Goal: Information Seeking & Learning: Learn about a topic

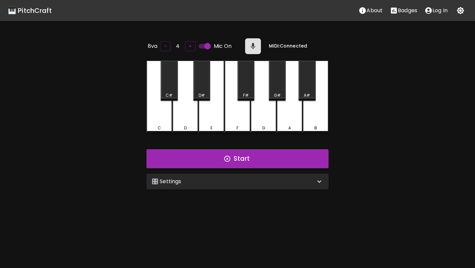
click at [239, 177] on div "🎛️ Settings" at bounding box center [234, 181] width 164 height 8
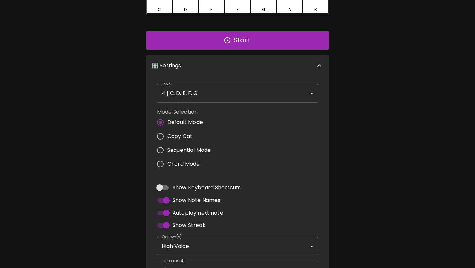
scroll to position [142, 0]
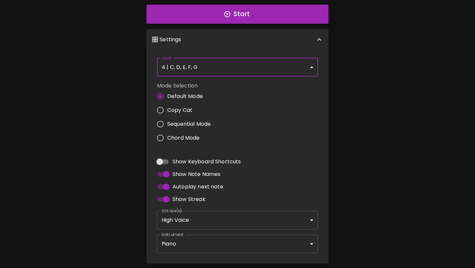
click at [225, 73] on body "🎹 PitchCraft About Badges Log In 8va – 4 + Mic On MIDI: Connected C C# D D# E F…" at bounding box center [237, 76] width 475 height 437
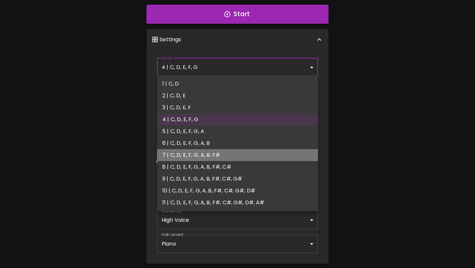
click at [207, 158] on li "7 | C, D, E, F, G, A, B, F#" at bounding box center [237, 155] width 161 height 12
type input "13"
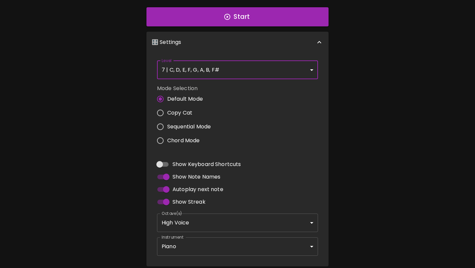
scroll to position [0, 0]
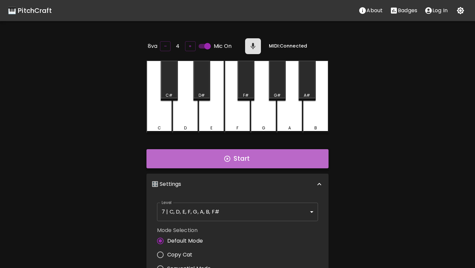
click at [259, 162] on button "Start" at bounding box center [237, 158] width 182 height 19
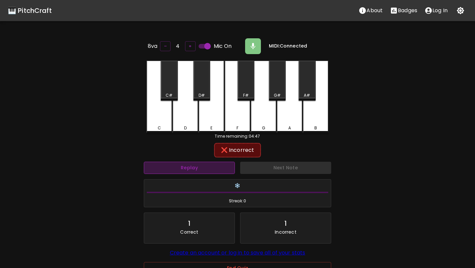
click at [198, 168] on button "Replay" at bounding box center [189, 168] width 91 height 12
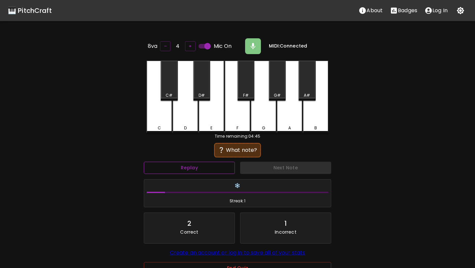
click at [198, 168] on button "Replay" at bounding box center [189, 168] width 91 height 12
click at [207, 46] on input "Mic On" at bounding box center [208, 46] width 38 height 13
checkbox input "false"
click at [192, 164] on button "Replay" at bounding box center [189, 168] width 91 height 12
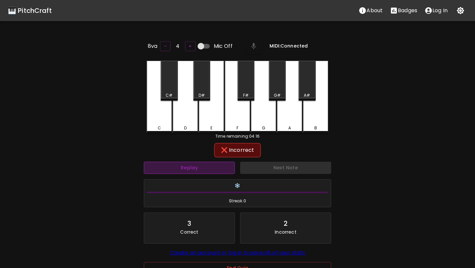
click at [192, 164] on button "Replay" at bounding box center [189, 168] width 91 height 12
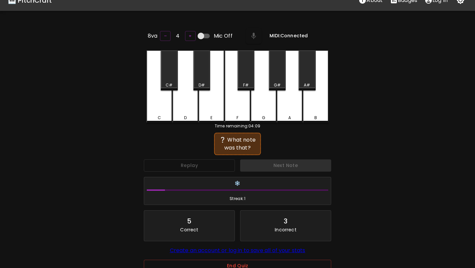
scroll to position [15, 0]
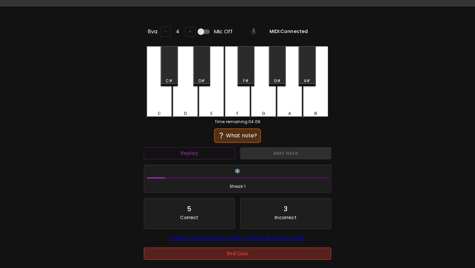
click at [205, 256] on button "End Quiz" at bounding box center [237, 253] width 187 height 12
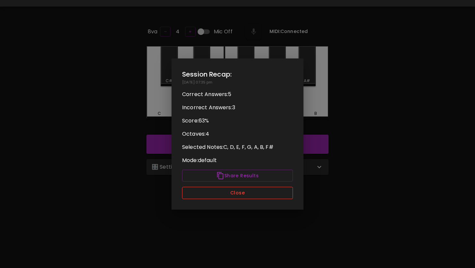
click at [225, 187] on button "Close" at bounding box center [237, 193] width 111 height 12
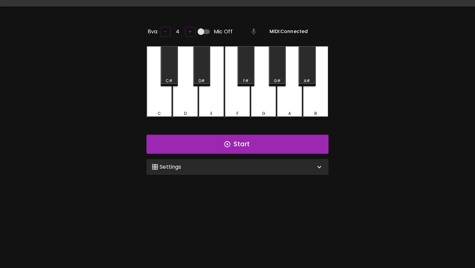
click at [222, 167] on div "🎛️ Settings" at bounding box center [234, 167] width 164 height 8
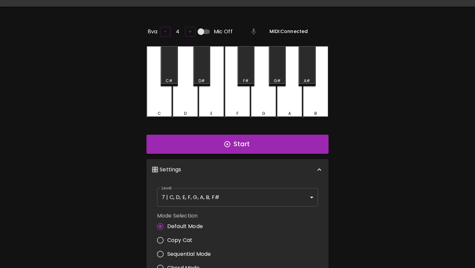
click at [219, 200] on body "🎹 PitchCraft About Badges Log In 8va – 4 + Mic Off MIDI: Connected C C# D D# E …" at bounding box center [237, 203] width 475 height 437
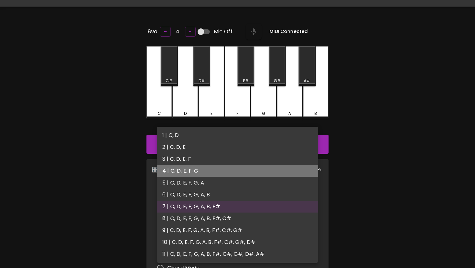
click at [209, 172] on li "4 | C, D, E, F, G" at bounding box center [237, 171] width 161 height 12
type input "7"
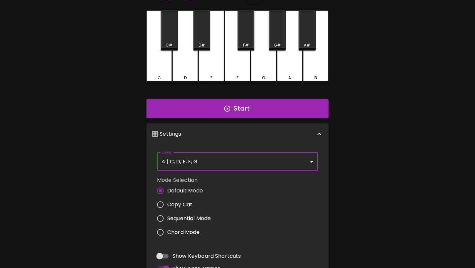
scroll to position [0, 0]
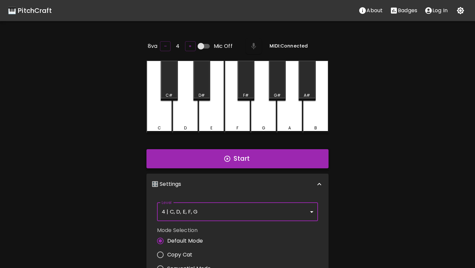
click at [239, 157] on button "Start" at bounding box center [237, 158] width 182 height 19
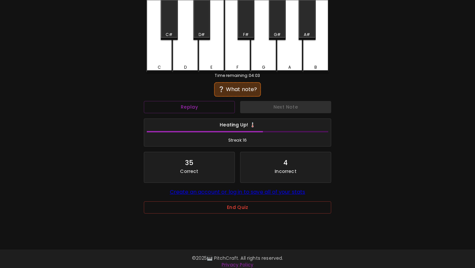
scroll to position [65, 0]
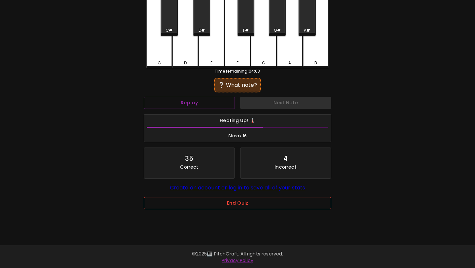
click at [234, 206] on button "End Quiz" at bounding box center [237, 203] width 187 height 12
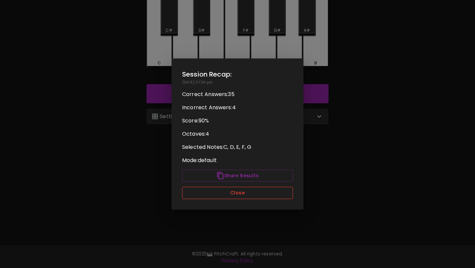
click at [236, 192] on button "Close" at bounding box center [237, 193] width 111 height 12
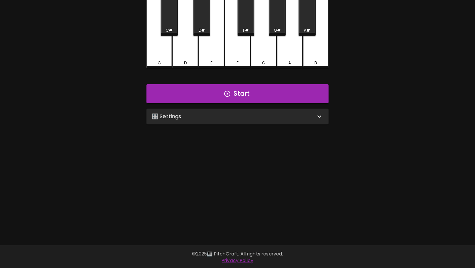
scroll to position [0, 0]
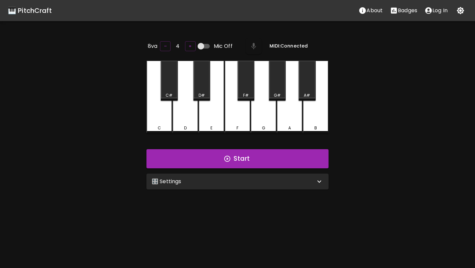
click at [203, 44] on input "Mic Off" at bounding box center [201, 46] width 38 height 13
checkbox input "true"
click at [245, 183] on div "🎛️ Settings" at bounding box center [234, 181] width 164 height 8
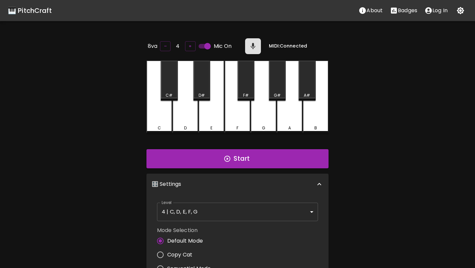
click at [233, 216] on body "🎹 PitchCraft About Badges Log In 8va – 4 + Mic On MIDI: Connected C C# D D# E F…" at bounding box center [237, 218] width 475 height 437
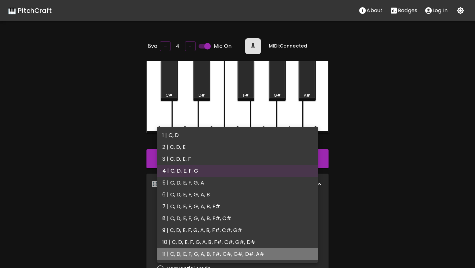
click at [243, 252] on li "11 | C, D, E, F, G, A, B, F#, C#, G#, D#, A#" at bounding box center [237, 254] width 161 height 12
type input "21"
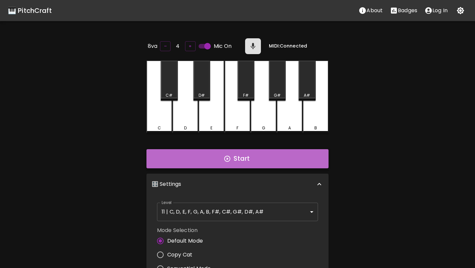
click at [243, 164] on button "Start" at bounding box center [237, 158] width 182 height 19
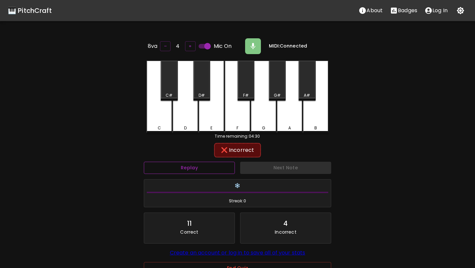
click at [228, 163] on button "Replay" at bounding box center [189, 168] width 91 height 12
click at [221, 169] on button "Replay" at bounding box center [189, 168] width 91 height 12
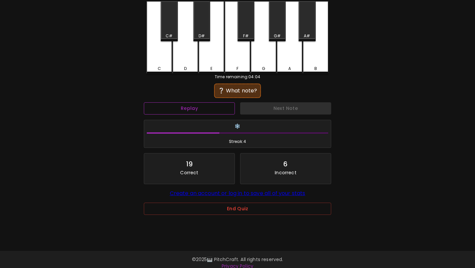
scroll to position [66, 0]
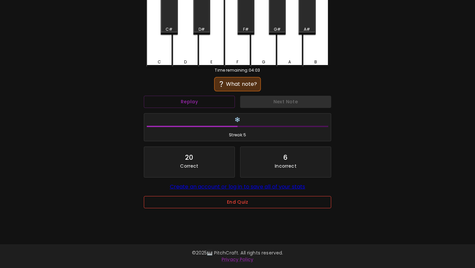
click at [226, 207] on button "End Quiz" at bounding box center [237, 202] width 187 height 12
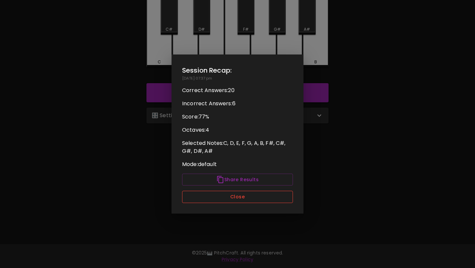
click at [225, 198] on button "Close" at bounding box center [237, 197] width 111 height 12
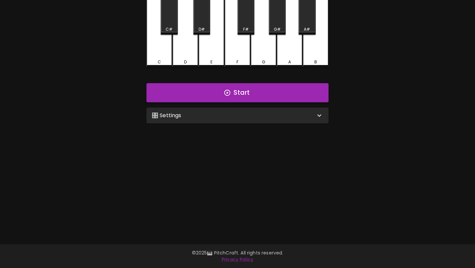
click at [198, 118] on div "🎛️ Settings" at bounding box center [237, 115] width 182 height 16
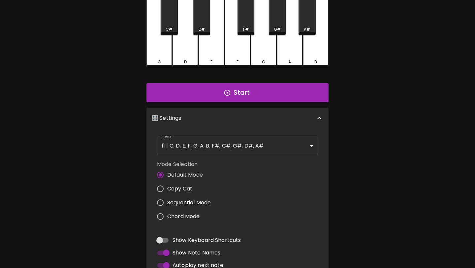
click at [187, 185] on span "Copy Cat" at bounding box center [179, 189] width 25 height 8
click at [167, 184] on input "Copy Cat" at bounding box center [160, 189] width 14 height 14
radio input "true"
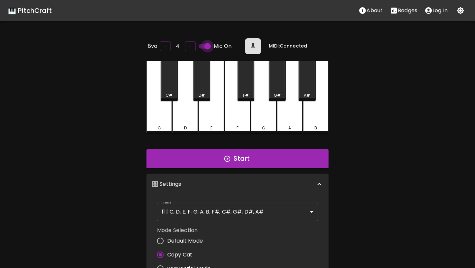
click at [207, 45] on input "Mic On" at bounding box center [208, 46] width 38 height 13
checkbox input "false"
click at [196, 155] on button "Start" at bounding box center [237, 158] width 182 height 19
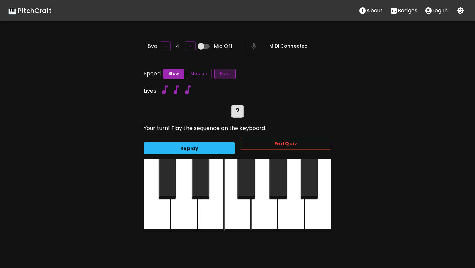
click at [221, 72] on button "Fast" at bounding box center [224, 74] width 21 height 10
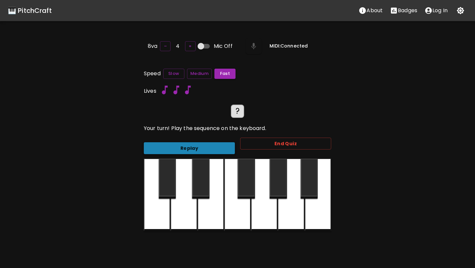
click at [207, 148] on button "Replay" at bounding box center [189, 148] width 91 height 12
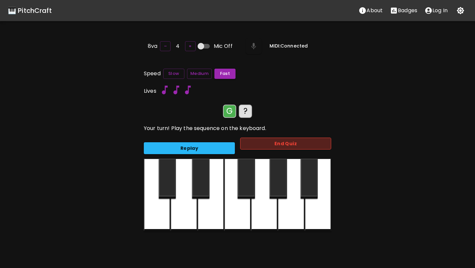
click at [278, 141] on button "End Quiz" at bounding box center [285, 143] width 91 height 12
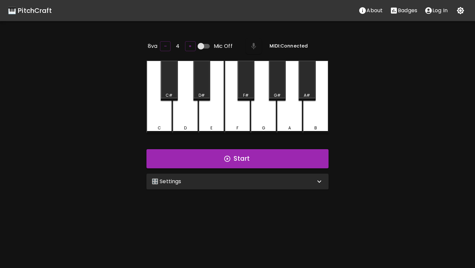
click at [259, 176] on div "🎛️ Settings" at bounding box center [237, 181] width 182 height 16
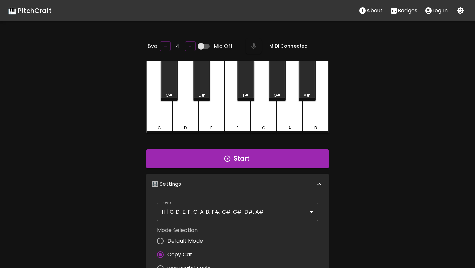
scroll to position [3, 0]
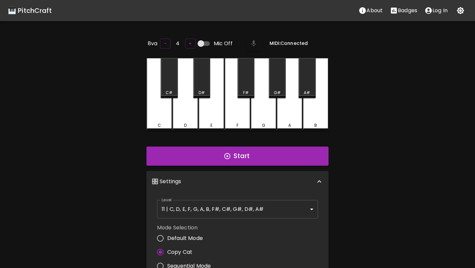
click at [251, 204] on body "🎹 PitchCraft About Badges Log In 8va – 4 + Mic Off MIDI: Connected C C# D D# E …" at bounding box center [237, 218] width 475 height 437
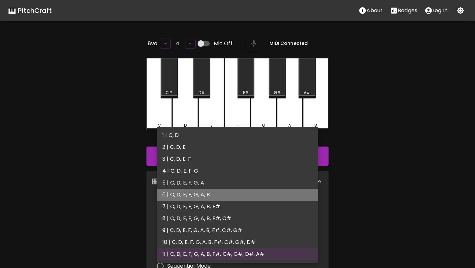
click at [208, 200] on li "6 | C, D, E, F, G, A, B" at bounding box center [237, 195] width 161 height 12
type input "11"
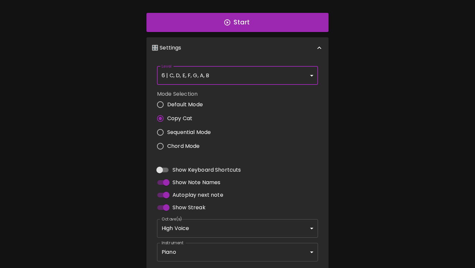
scroll to position [0, 0]
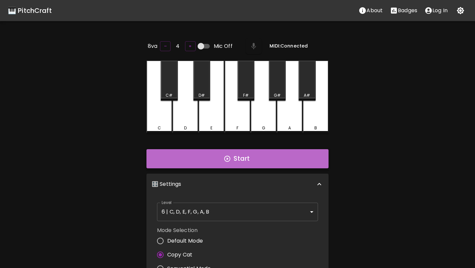
click at [232, 154] on button "Start" at bounding box center [237, 158] width 182 height 19
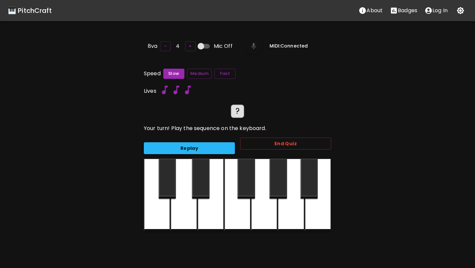
click at [219, 147] on button "Replay" at bounding box center [189, 148] width 91 height 12
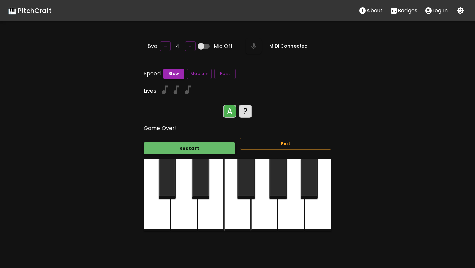
click at [218, 148] on button "Restart" at bounding box center [189, 148] width 91 height 12
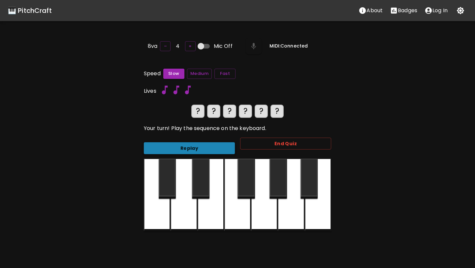
click at [218, 148] on button "Replay" at bounding box center [189, 148] width 91 height 12
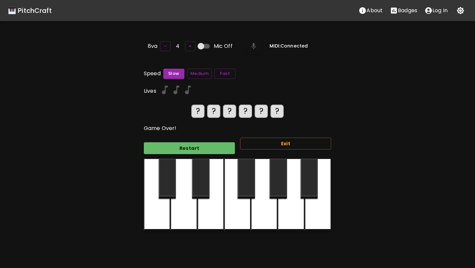
click at [178, 72] on button "Slow" at bounding box center [173, 74] width 21 height 10
click at [194, 144] on button "Restart" at bounding box center [189, 148] width 91 height 12
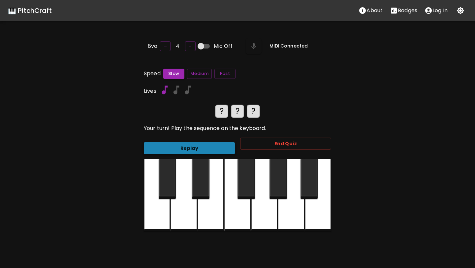
click at [193, 143] on button "Replay" at bounding box center [189, 148] width 91 height 12
click at [266, 142] on button "End Quiz" at bounding box center [285, 143] width 91 height 12
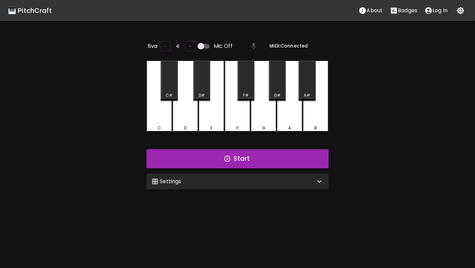
click at [230, 178] on div "🎛️ Settings" at bounding box center [234, 181] width 164 height 8
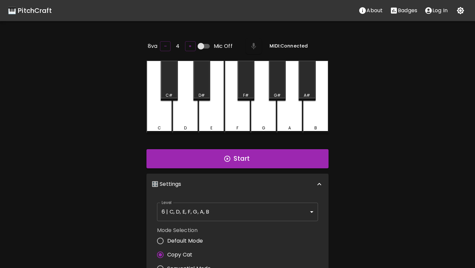
scroll to position [3, 0]
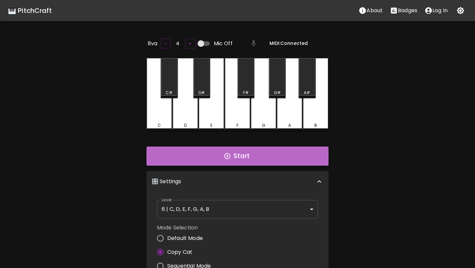
click at [204, 151] on button "Start" at bounding box center [237, 155] width 182 height 19
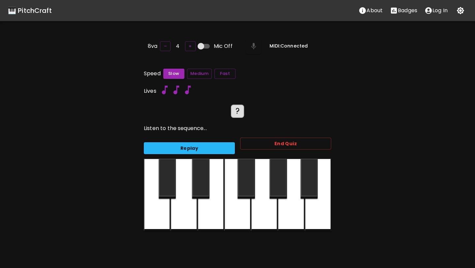
scroll to position [0, 0]
click at [203, 148] on button "Replay" at bounding box center [189, 148] width 91 height 12
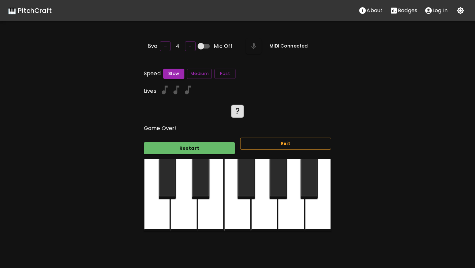
click at [258, 137] on button "Exit" at bounding box center [285, 143] width 91 height 12
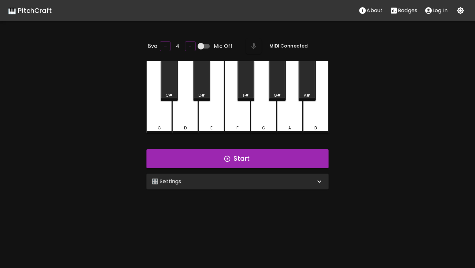
click at [218, 180] on div "🎛️ Settings" at bounding box center [234, 181] width 164 height 8
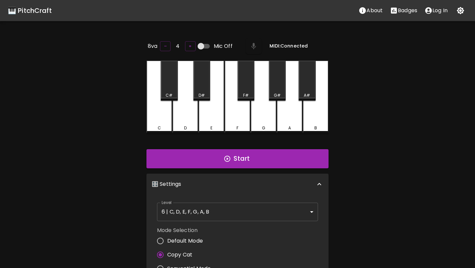
click at [206, 210] on body "🎹 PitchCraft About Badges Log In 8va – 4 + Mic Off MIDI: Connected C C# D D# E …" at bounding box center [237, 218] width 475 height 437
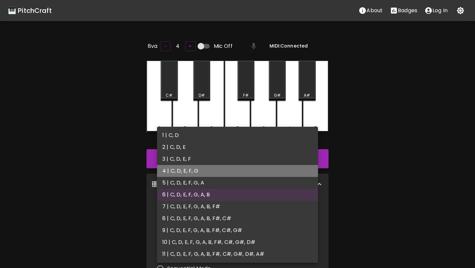
click at [192, 169] on li "4 | C, D, E, F, G" at bounding box center [237, 171] width 161 height 12
type input "7"
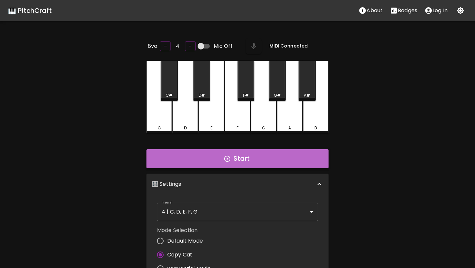
click at [213, 155] on button "Start" at bounding box center [237, 158] width 182 height 19
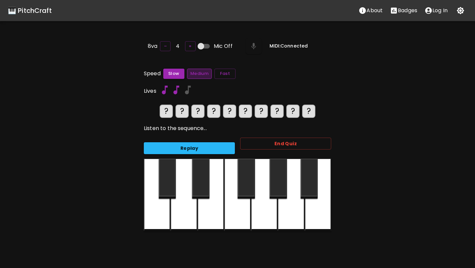
click at [206, 72] on button "Medium" at bounding box center [199, 74] width 25 height 10
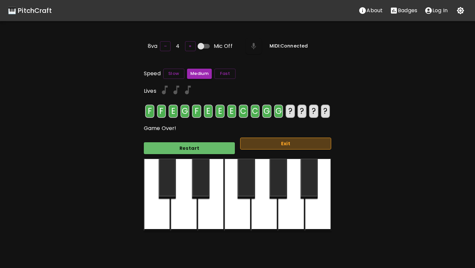
click at [275, 137] on button "Exit" at bounding box center [285, 143] width 91 height 12
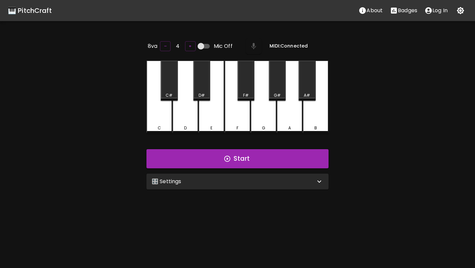
click at [251, 180] on div "🎛️ Settings" at bounding box center [234, 181] width 164 height 8
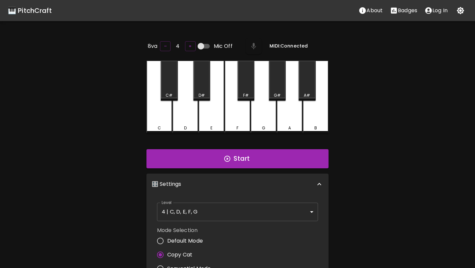
click at [219, 103] on div "E" at bounding box center [211, 97] width 26 height 73
click at [219, 103] on div "E" at bounding box center [211, 96] width 26 height 71
click at [189, 48] on button "+" at bounding box center [190, 46] width 11 height 10
click at [213, 117] on div "E" at bounding box center [211, 97] width 26 height 73
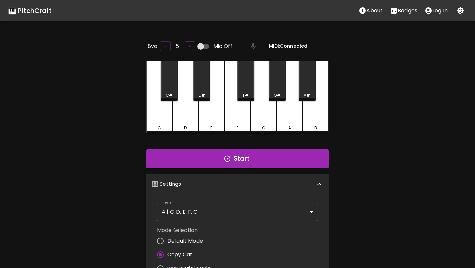
click at [213, 117] on div "E" at bounding box center [211, 97] width 26 height 73
click at [186, 42] on button "+" at bounding box center [190, 46] width 11 height 10
click at [209, 110] on div "E" at bounding box center [211, 96] width 26 height 71
click at [165, 45] on button "–" at bounding box center [165, 46] width 11 height 10
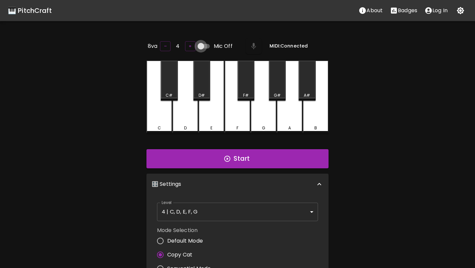
click at [198, 45] on input "Mic Off" at bounding box center [201, 46] width 38 height 13
checkbox input "true"
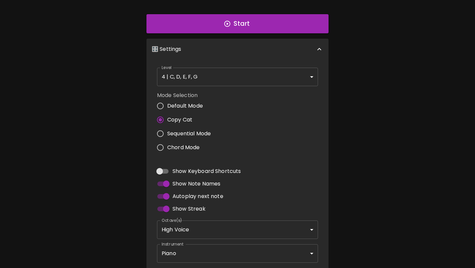
scroll to position [136, 0]
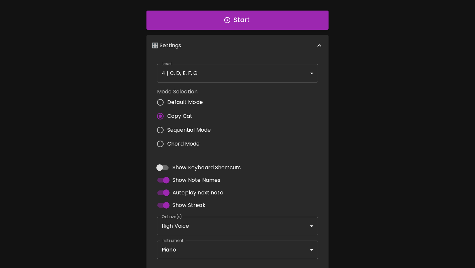
click at [162, 101] on input "Default Mode" at bounding box center [160, 102] width 14 height 14
radio input "true"
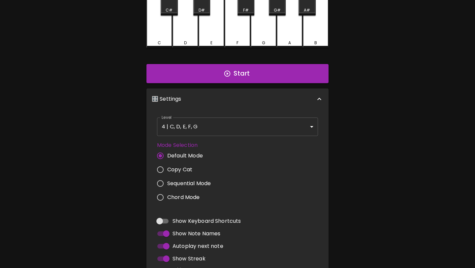
scroll to position [0, 0]
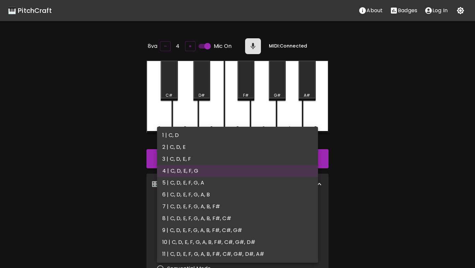
click at [235, 213] on body "🎹 PitchCraft About Badges Log In 8va – 4 + Mic On MIDI: Connected C C# D D# E F…" at bounding box center [237, 218] width 475 height 437
click at [226, 194] on li "6 | C, D, E, F, G, A, B" at bounding box center [237, 195] width 161 height 12
type input "11"
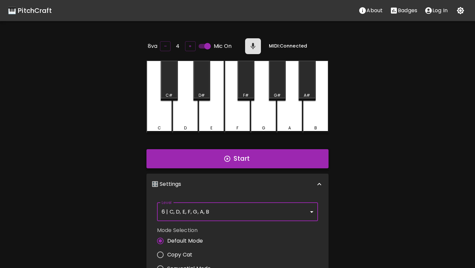
click at [230, 158] on icon "button" at bounding box center [227, 158] width 7 height 7
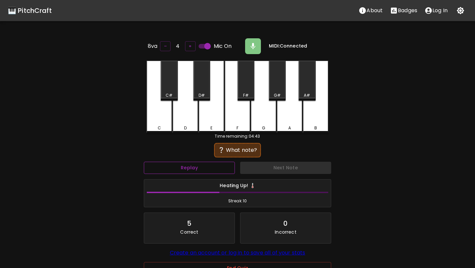
click at [225, 166] on button "Replay" at bounding box center [189, 168] width 91 height 12
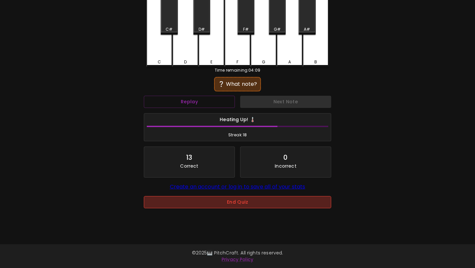
click at [231, 205] on button "End Quiz" at bounding box center [237, 202] width 187 height 12
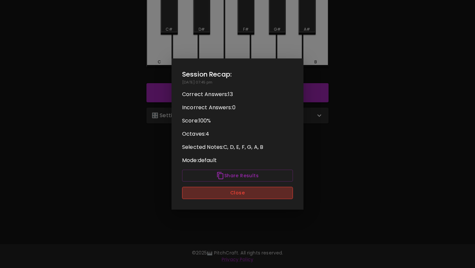
click at [234, 194] on button "Close" at bounding box center [237, 193] width 111 height 12
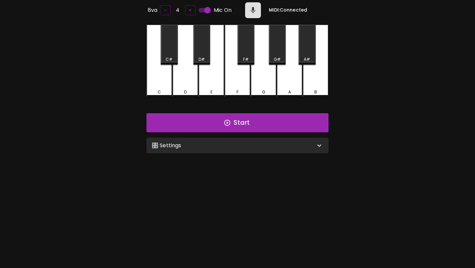
scroll to position [0, 0]
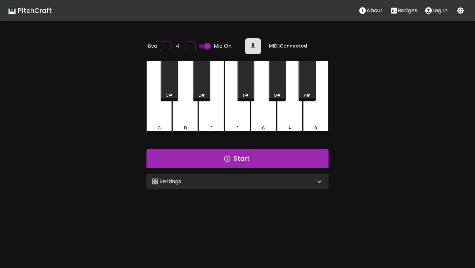
click at [199, 184] on div "🎛️ Settings" at bounding box center [237, 181] width 182 height 16
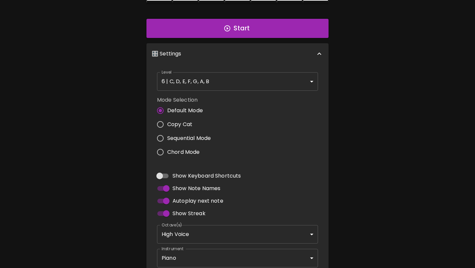
scroll to position [167, 0]
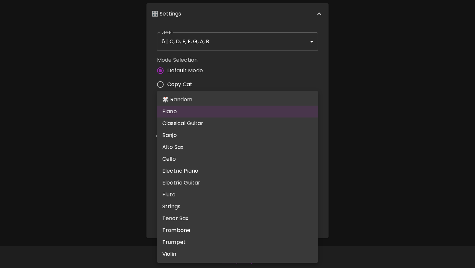
click at [216, 213] on body "🎹 PitchCraft About Badges Log In 8va – 4 + Mic On MIDI: Connected C C# D D# E F…" at bounding box center [237, 51] width 475 height 437
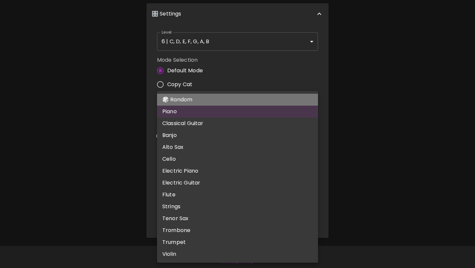
click at [191, 105] on li "🎲 Random" at bounding box center [237, 100] width 161 height 12
type input "random"
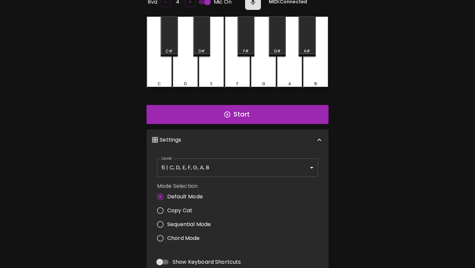
scroll to position [0, 0]
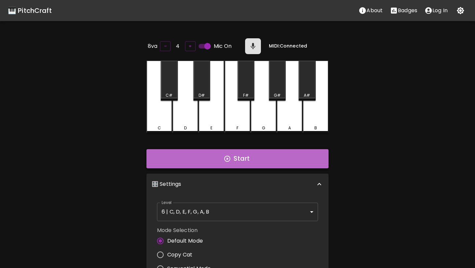
click at [250, 164] on button "Start" at bounding box center [237, 158] width 182 height 19
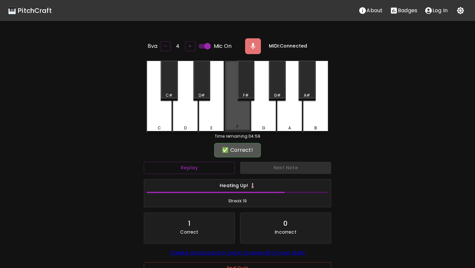
click at [240, 121] on div "F" at bounding box center [238, 96] width 26 height 71
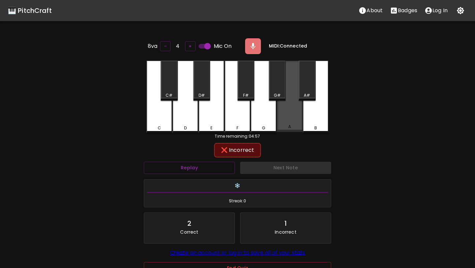
click at [285, 115] on div "A" at bounding box center [290, 96] width 26 height 71
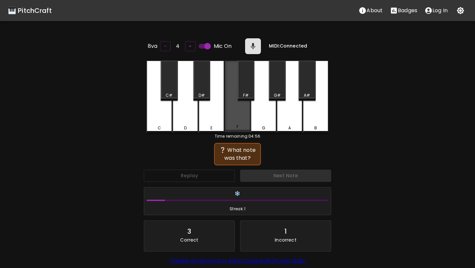
click at [236, 121] on div "F" at bounding box center [238, 96] width 26 height 71
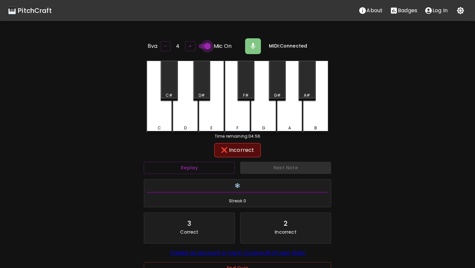
click at [207, 45] on input "Mic On" at bounding box center [208, 46] width 38 height 13
checkbox input "false"
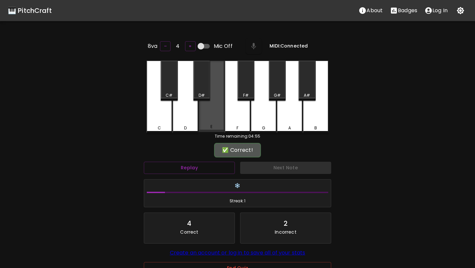
click at [209, 109] on div "E" at bounding box center [211, 96] width 26 height 71
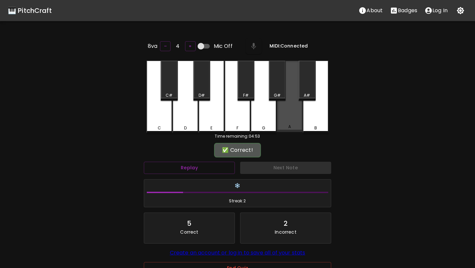
click at [289, 112] on div "A" at bounding box center [290, 96] width 26 height 71
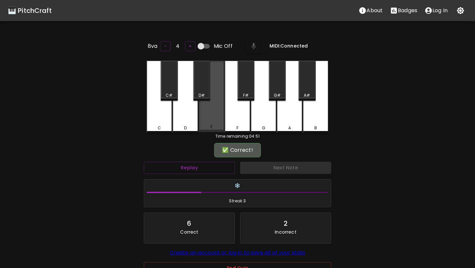
click at [216, 113] on div "E" at bounding box center [211, 96] width 26 height 71
click at [215, 106] on div "E" at bounding box center [211, 96] width 26 height 71
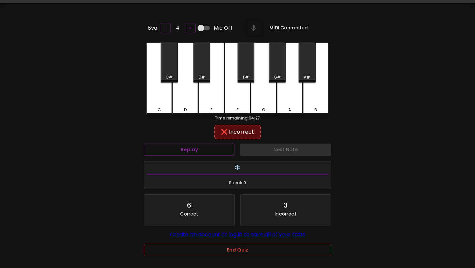
scroll to position [66, 0]
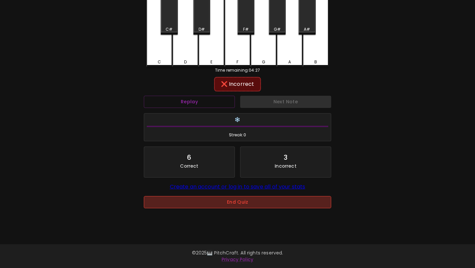
click at [228, 204] on button "End Quiz" at bounding box center [237, 202] width 187 height 12
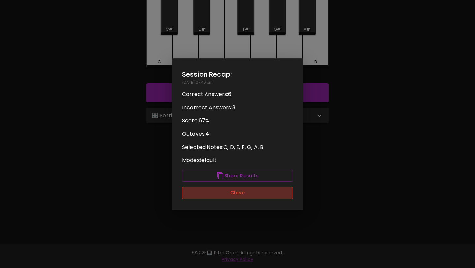
click at [230, 193] on button "Close" at bounding box center [237, 193] width 111 height 12
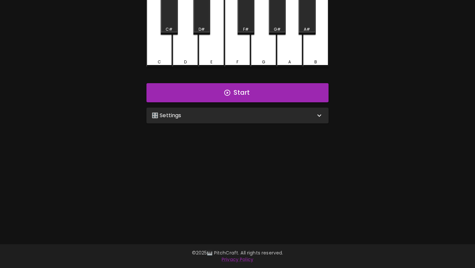
click at [204, 118] on div "🎛️ Settings" at bounding box center [237, 115] width 182 height 16
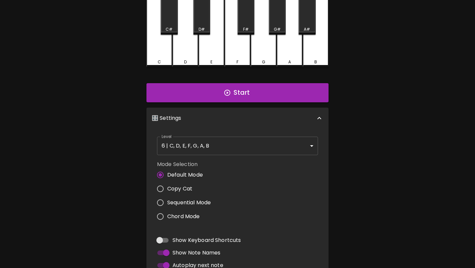
click at [179, 216] on span "Chord Mode" at bounding box center [183, 216] width 33 height 8
click at [167, 216] on input "Chord Mode" at bounding box center [160, 216] width 14 height 14
radio input "true"
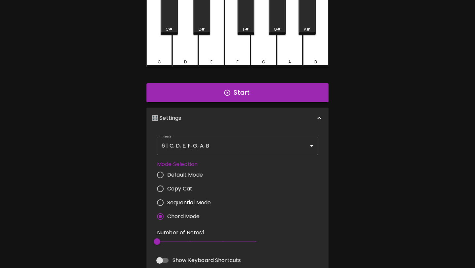
scroll to position [66, 0]
click at [168, 244] on span "2" at bounding box center [206, 242] width 99 height 10
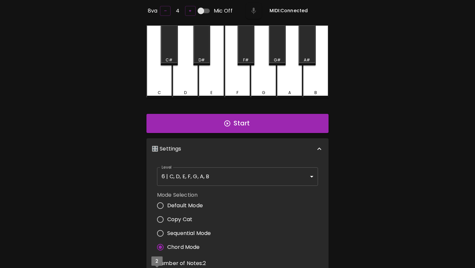
scroll to position [0, 0]
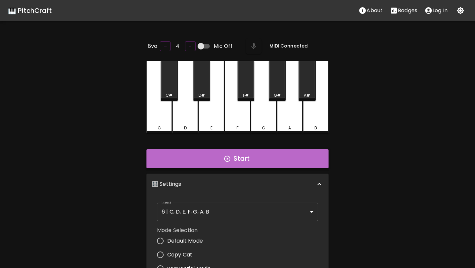
click at [242, 160] on button "Start" at bounding box center [237, 158] width 182 height 19
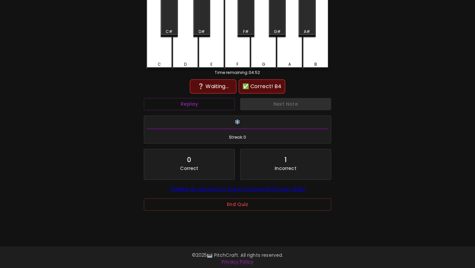
scroll to position [66, 0]
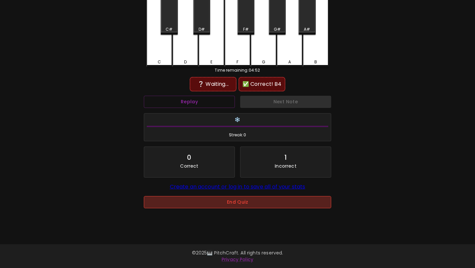
click at [236, 207] on button "End Quiz" at bounding box center [237, 202] width 187 height 12
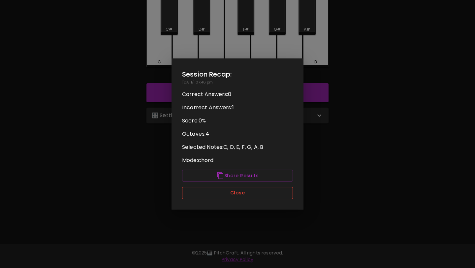
click at [238, 193] on button "Close" at bounding box center [237, 193] width 111 height 12
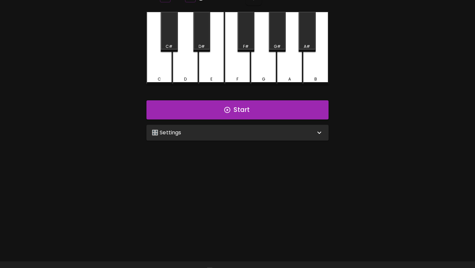
scroll to position [0, 0]
